Goal: Find contact information

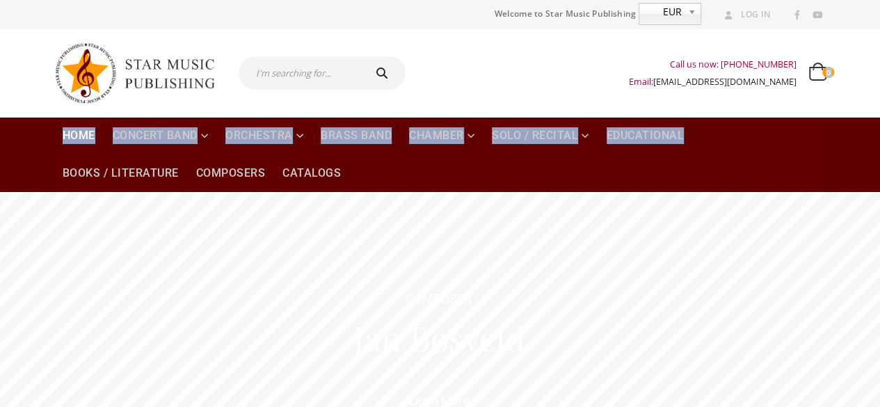
drag, startPoint x: 797, startPoint y: 64, endPoint x: 753, endPoint y: 166, distance: 111.5
click at [753, 166] on header "Welcome to Star Music Publishing EUR EUR | Log In | Call us now: [PHONE_NUMBER]…" at bounding box center [440, 96] width 880 height 192
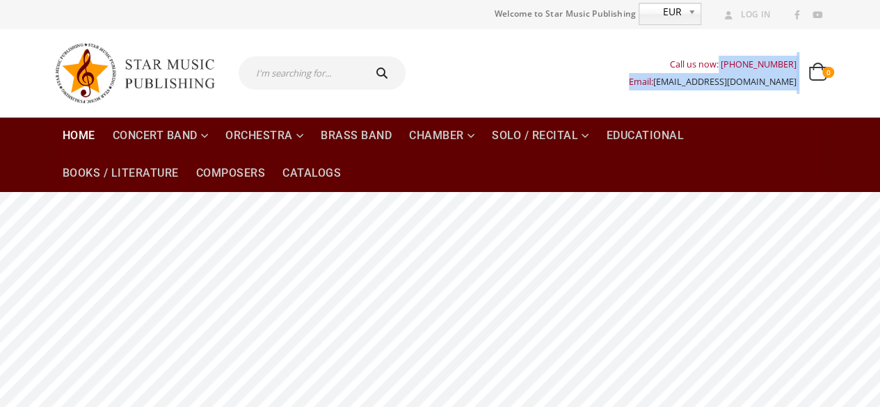
drag, startPoint x: 716, startPoint y: 61, endPoint x: 804, endPoint y: 94, distance: 94.2
click at [804, 94] on div "Call us now: [PHONE_NUMBER] Email: [EMAIL_ADDRESS][DOMAIN_NAME] 0 0 items 0 ITE…" at bounding box center [621, 73] width 410 height 56
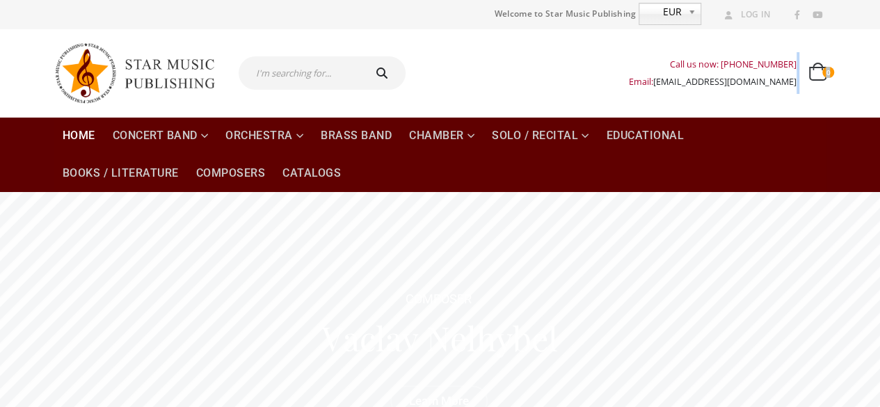
drag, startPoint x: 826, startPoint y: 44, endPoint x: 778, endPoint y: 102, distance: 76.0
click at [778, 102] on div "Call us now: [PHONE_NUMBER] Email: [EMAIL_ADDRESS][DOMAIN_NAME] 0 0 items 0 ITE…" at bounding box center [440, 73] width 793 height 88
drag, startPoint x: 718, startPoint y: 65, endPoint x: 795, endPoint y: 61, distance: 76.6
click at [795, 61] on div "Call us now: [PHONE_NUMBER]" at bounding box center [713, 64] width 168 height 17
copy div "[PHONE_NUMBER]"
